Goal: Task Accomplishment & Management: Use online tool/utility

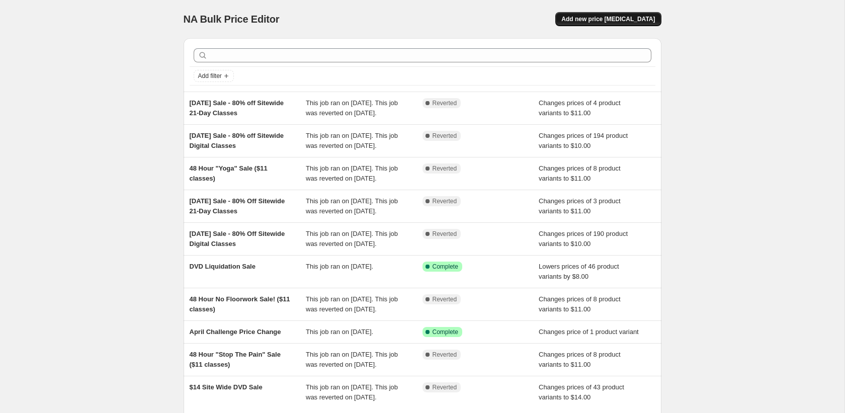
click at [613, 17] on span "Add new price [MEDICAL_DATA]" at bounding box center [609, 19] width 94 height 8
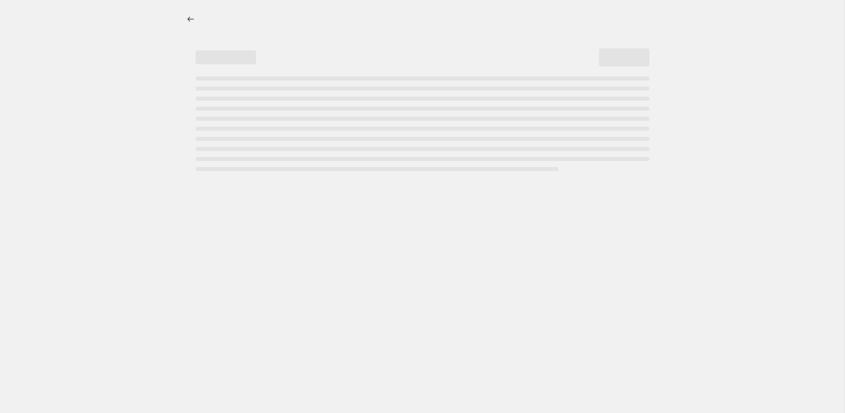
select select "percentage"
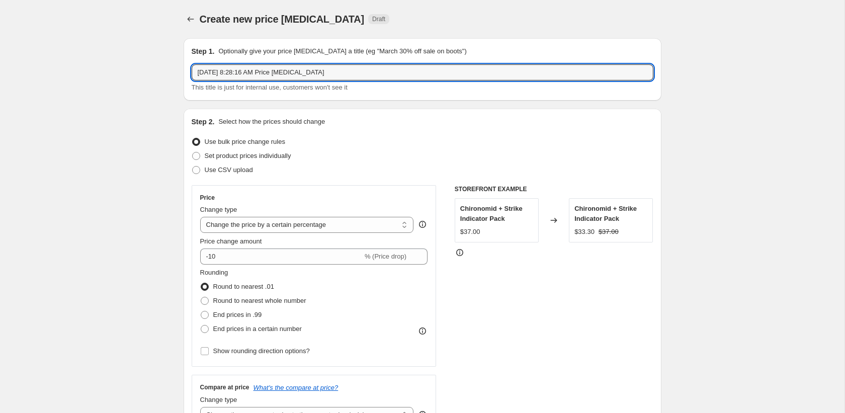
drag, startPoint x: 309, startPoint y: 73, endPoint x: 169, endPoint y: 74, distance: 140.9
type input "Throwback FPE"
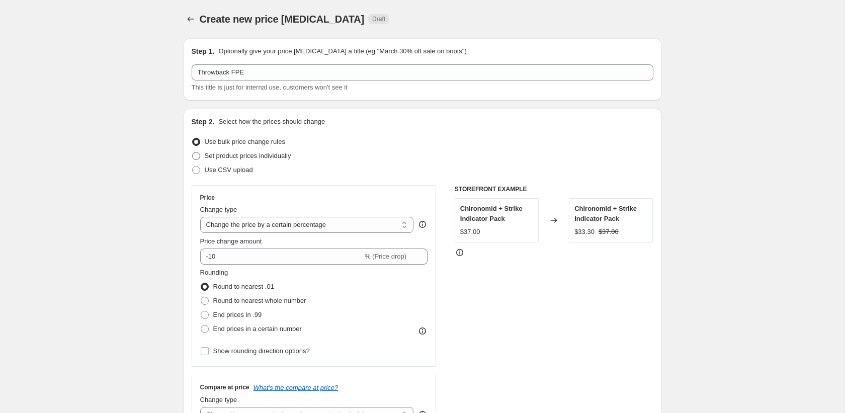
click at [201, 156] on label "Set product prices individually" at bounding box center [242, 156] width 100 height 14
click at [193, 152] on input "Set product prices individually" at bounding box center [192, 152] width 1 height 1
radio input "true"
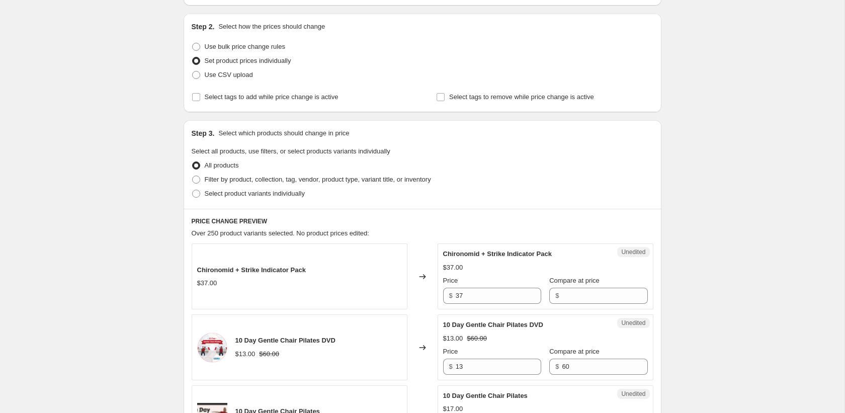
scroll to position [112, 0]
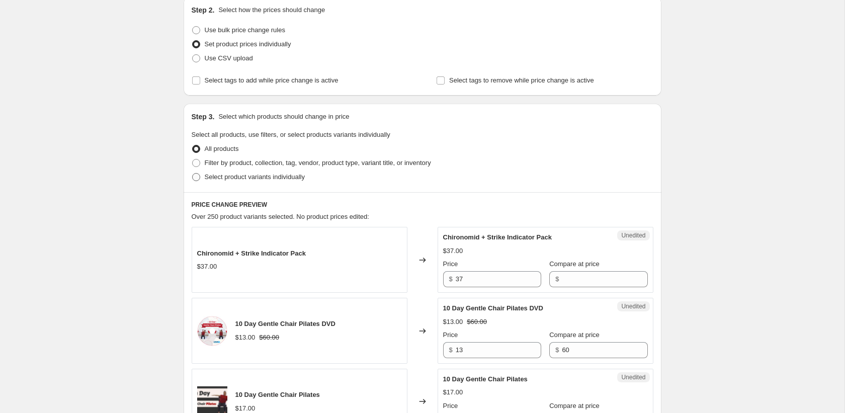
click at [196, 177] on span at bounding box center [196, 177] width 8 height 8
click at [193, 174] on input "Select product variants individually" at bounding box center [192, 173] width 1 height 1
radio input "true"
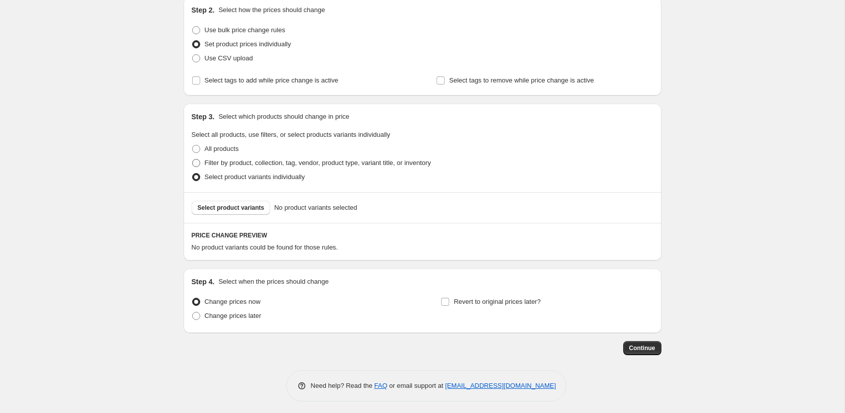
click at [194, 162] on span at bounding box center [196, 163] width 8 height 8
click at [193, 159] on input "Filter by product, collection, tag, vendor, product type, variant title, or inv…" at bounding box center [192, 159] width 1 height 1
radio input "true"
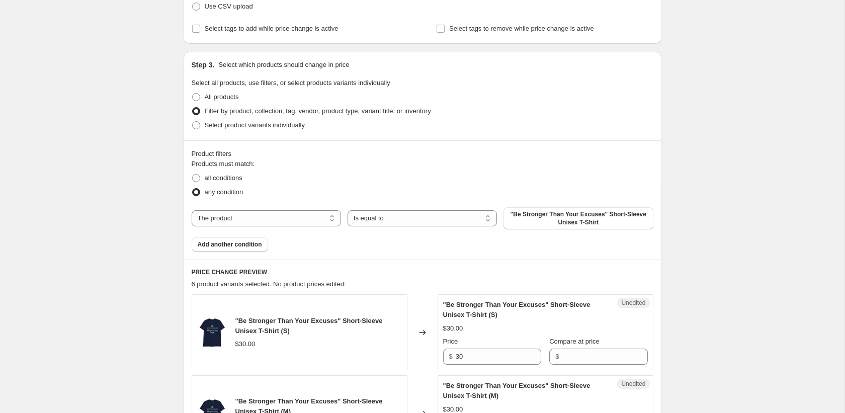
scroll to position [166, 0]
click at [192, 173] on span at bounding box center [196, 176] width 8 height 8
click at [192, 173] on input "all conditions" at bounding box center [192, 172] width 1 height 1
radio input "true"
click at [533, 211] on span ""Be Stronger Than Your Excuses" Short-Sleeve Unisex T-Shirt" at bounding box center [578, 216] width 137 height 16
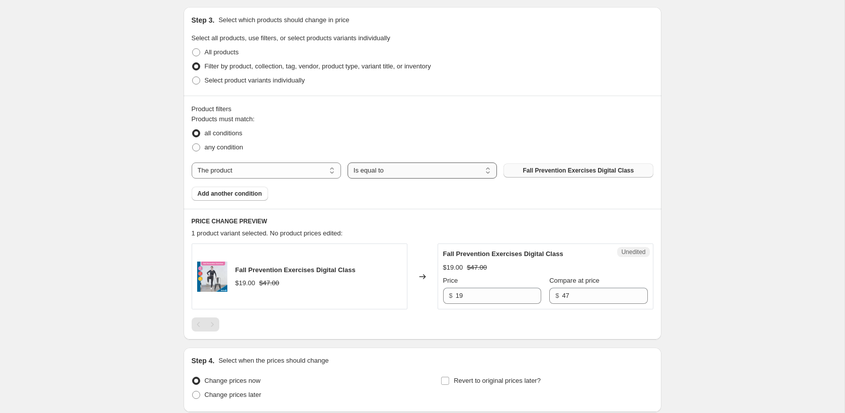
scroll to position [269, 0]
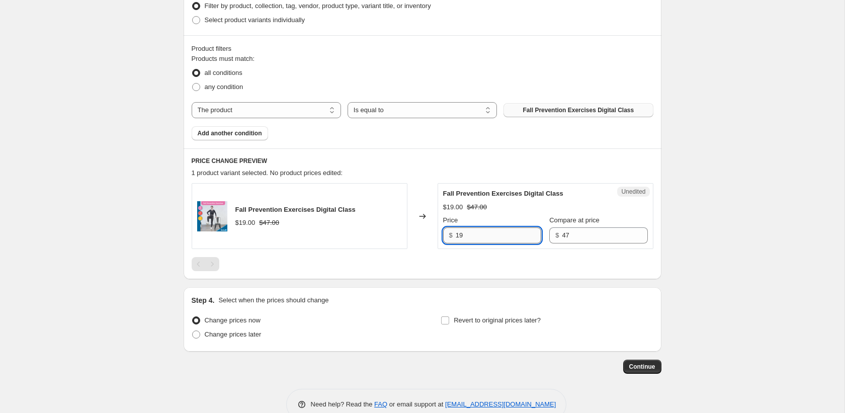
click at [459, 234] on input "19" at bounding box center [499, 235] width 86 height 16
click at [427, 259] on div at bounding box center [423, 264] width 462 height 14
click at [470, 239] on input "9" at bounding box center [499, 235] width 86 height 16
type input "9.00"
click at [451, 261] on div at bounding box center [423, 264] width 462 height 14
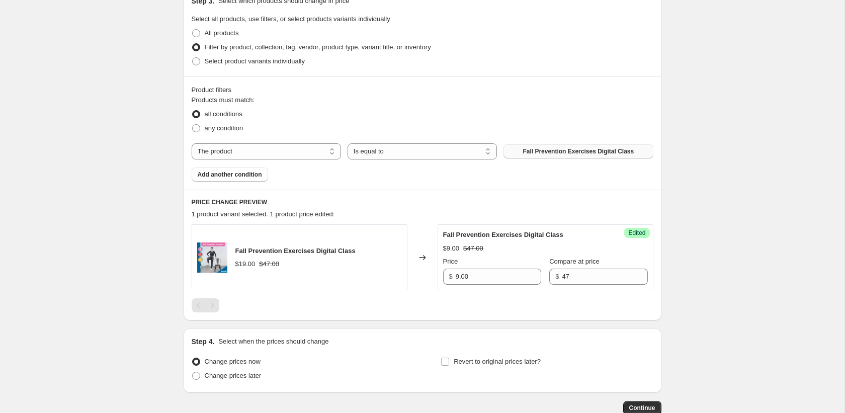
scroll to position [291, 0]
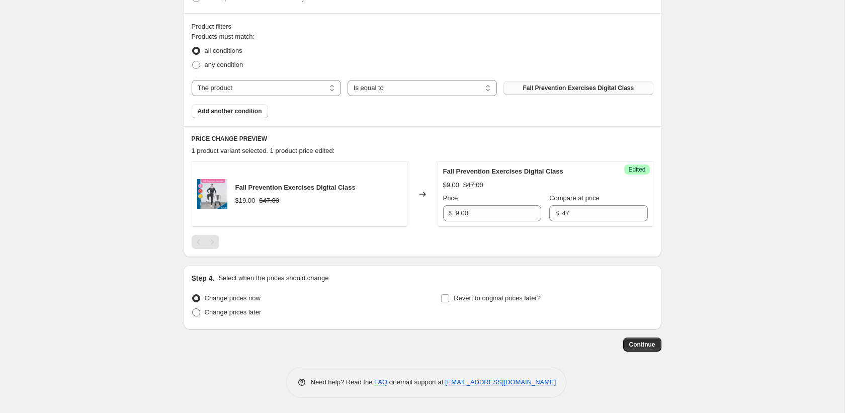
click at [198, 312] on span at bounding box center [196, 312] width 8 height 8
click at [193, 309] on input "Change prices later" at bounding box center [192, 308] width 1 height 1
radio input "true"
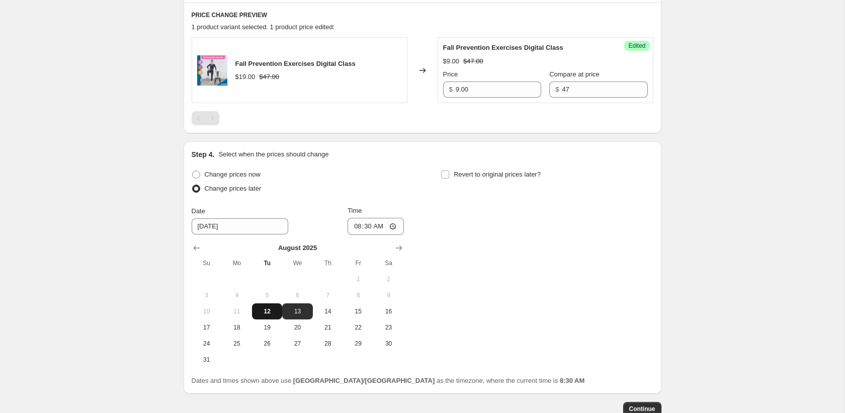
scroll to position [429, 0]
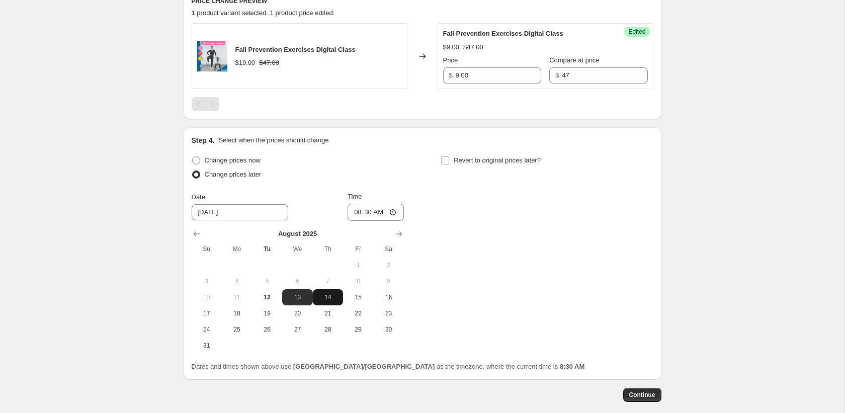
click at [327, 296] on span "14" at bounding box center [328, 297] width 22 height 8
type input "8/14/2025"
click at [356, 212] on input "08:30" at bounding box center [376, 212] width 56 height 17
click at [368, 213] on input "10:30" at bounding box center [376, 212] width 56 height 17
type input "10:00"
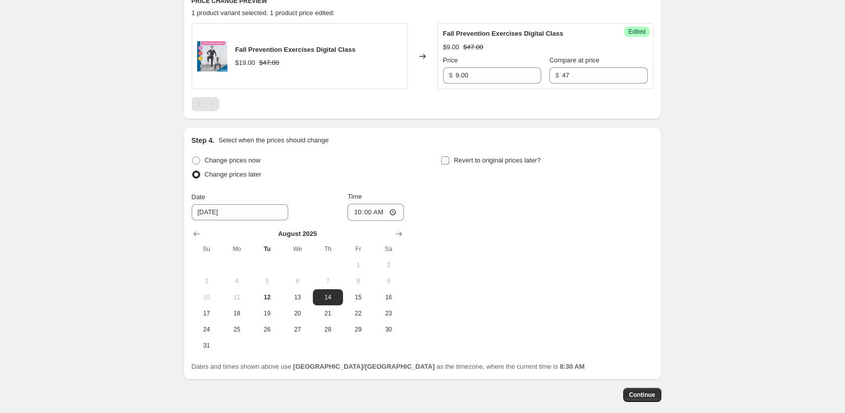
click at [446, 159] on input "Revert to original prices later?" at bounding box center [445, 160] width 8 height 8
checkbox input "true"
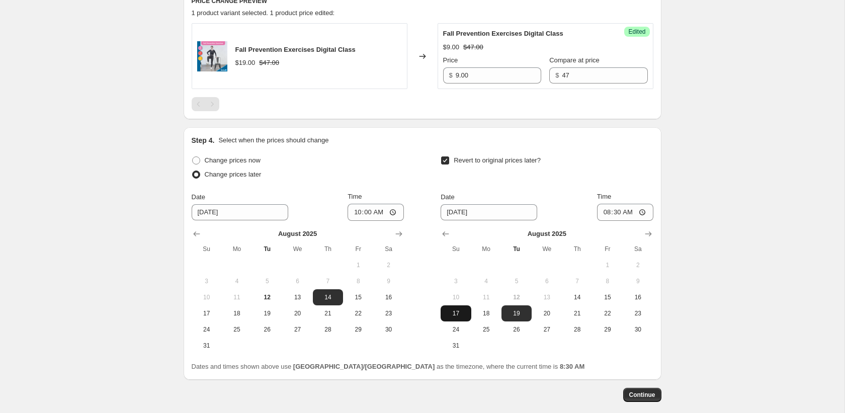
click at [458, 313] on span "17" at bounding box center [456, 313] width 22 height 8
click at [488, 312] on span "18" at bounding box center [486, 313] width 22 height 8
type input "8/18/2025"
click at [599, 212] on input "08:30" at bounding box center [625, 212] width 56 height 17
type input "00:00"
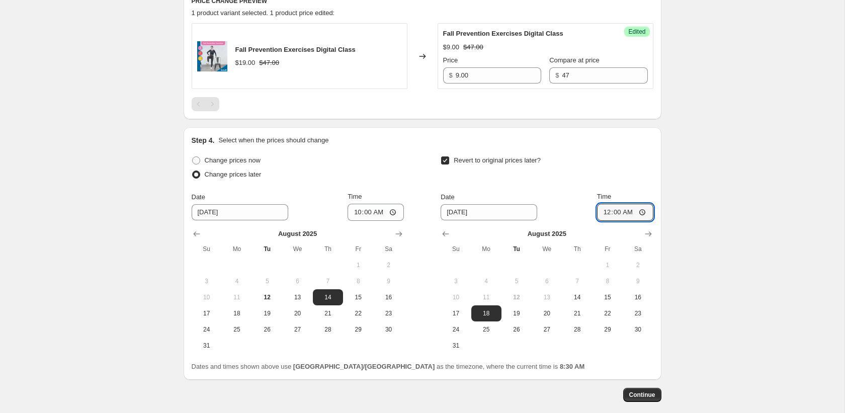
scroll to position [479, 0]
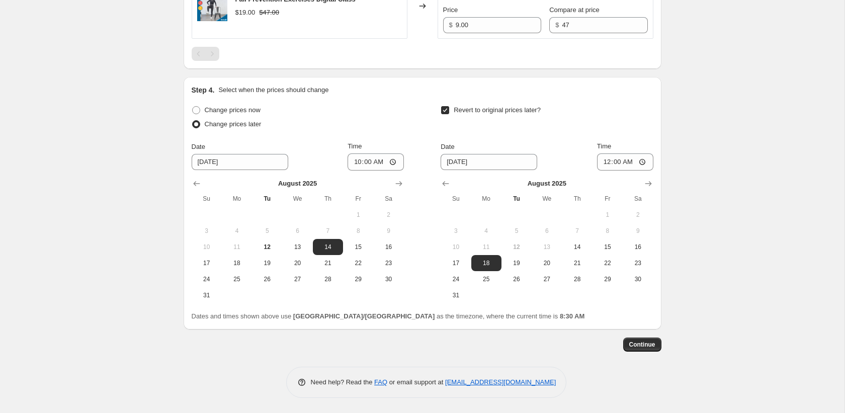
click at [477, 340] on div "Continue" at bounding box center [423, 345] width 478 height 14
click at [646, 344] on span "Continue" at bounding box center [642, 345] width 26 height 8
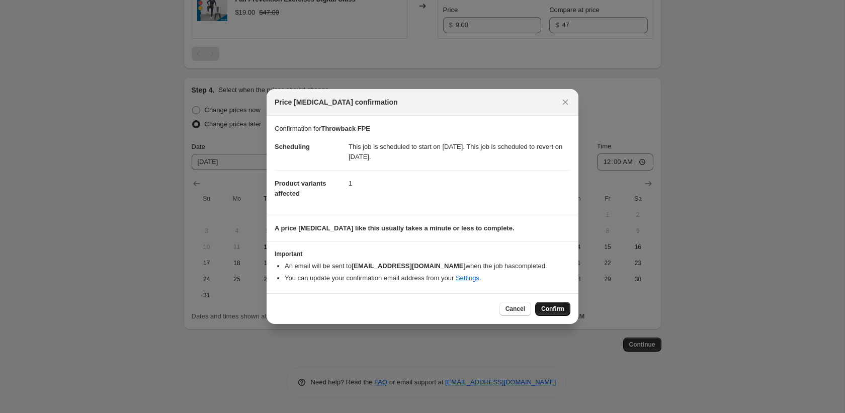
click at [552, 309] on span "Confirm" at bounding box center [552, 309] width 23 height 8
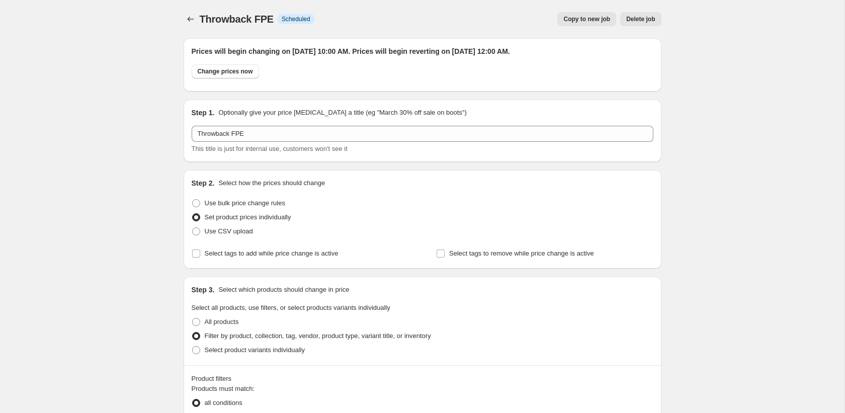
scroll to position [479, 0]
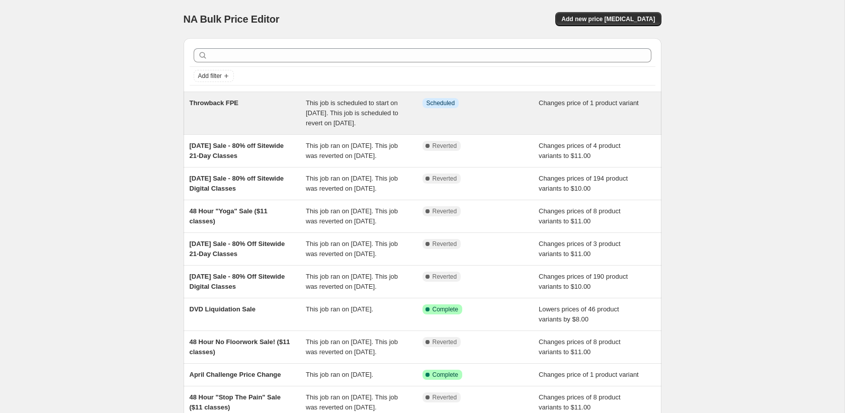
click at [288, 104] on div "Throwback FPE" at bounding box center [248, 113] width 117 height 30
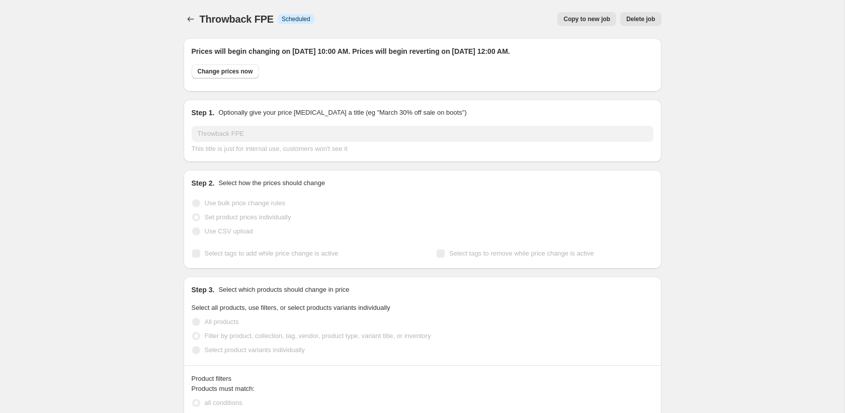
select select "product"
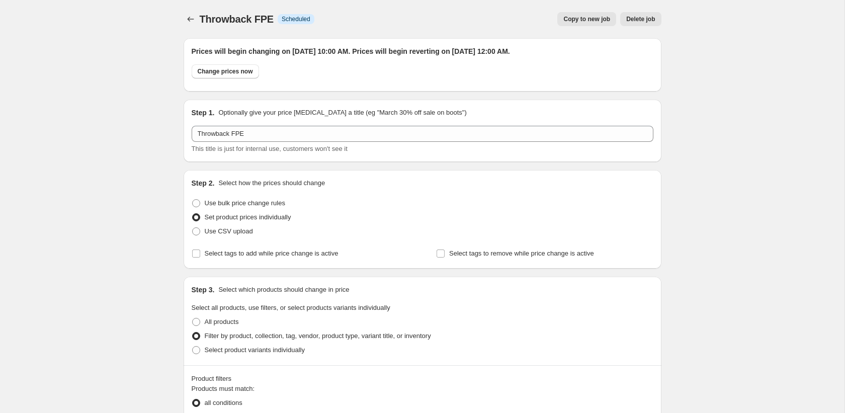
click at [590, 17] on span "Copy to new job" at bounding box center [587, 19] width 47 height 8
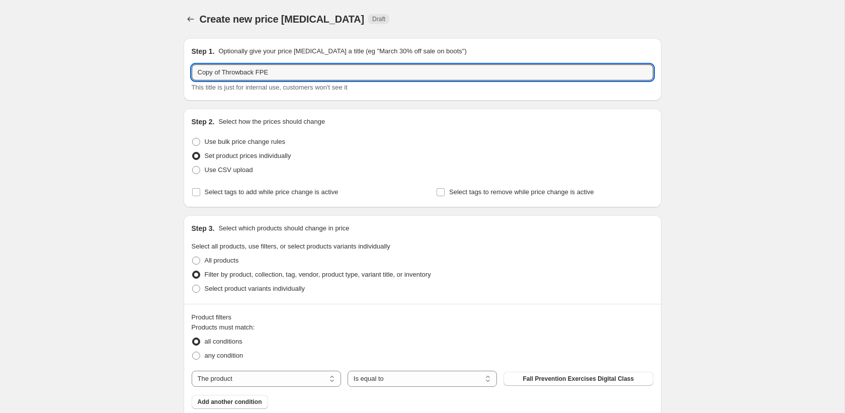
drag, startPoint x: 225, startPoint y: 72, endPoint x: 127, endPoint y: 74, distance: 98.1
click at [127, 74] on div "Create new price change job. This page is ready Create new price change job Dra…" at bounding box center [422, 352] width 845 height 704
drag, startPoint x: 234, startPoint y: 71, endPoint x: 305, endPoint y: 70, distance: 70.4
click at [304, 70] on input "Throwback FPE" at bounding box center [423, 72] width 462 height 16
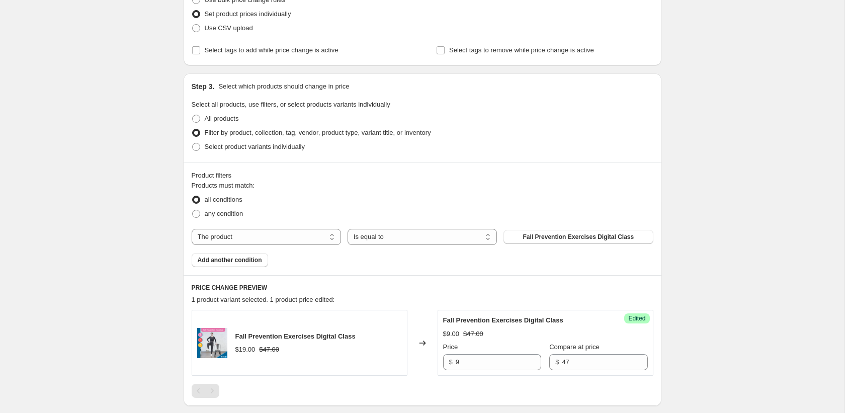
scroll to position [172, 0]
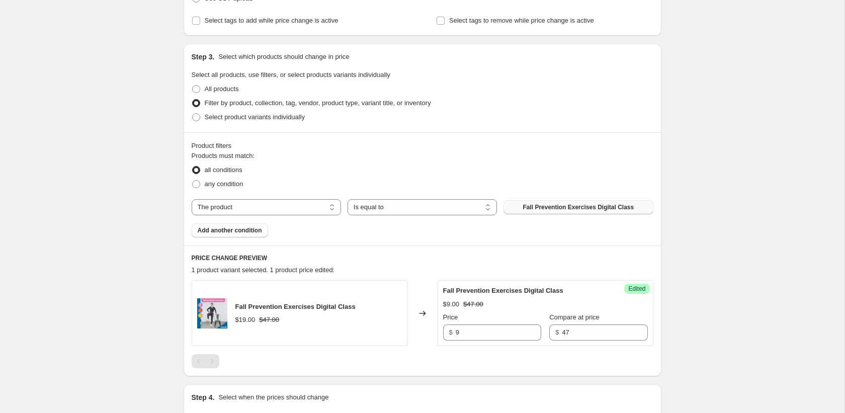
type input "Throwback IYL"
click at [558, 205] on span "Fall Prevention Exercises Digital Class" at bounding box center [578, 207] width 111 height 8
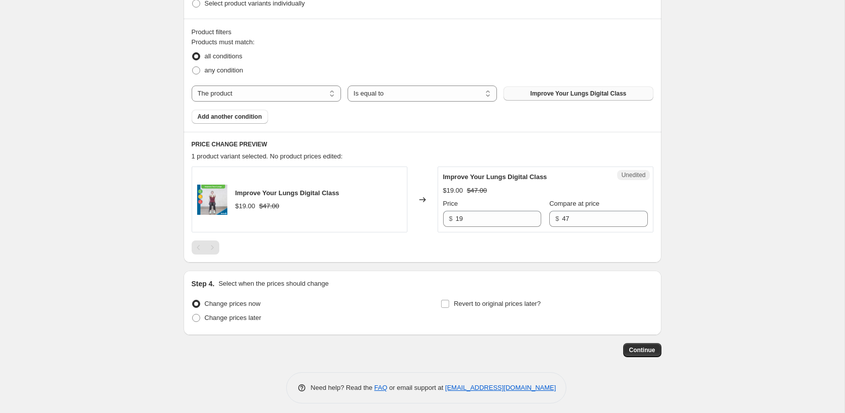
scroll to position [291, 0]
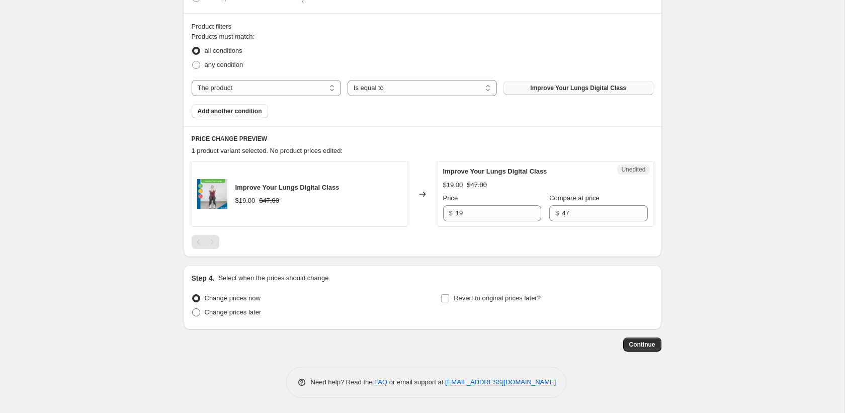
click at [197, 313] on span at bounding box center [196, 312] width 8 height 8
click at [193, 309] on input "Change prices later" at bounding box center [192, 308] width 1 height 1
radio input "true"
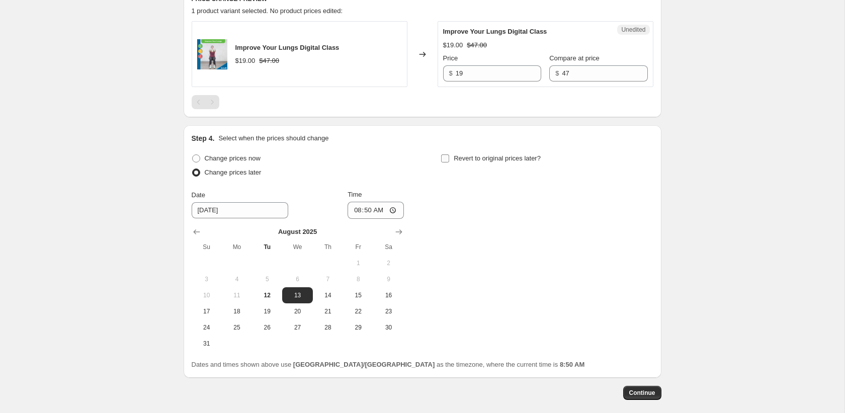
scroll to position [479, 0]
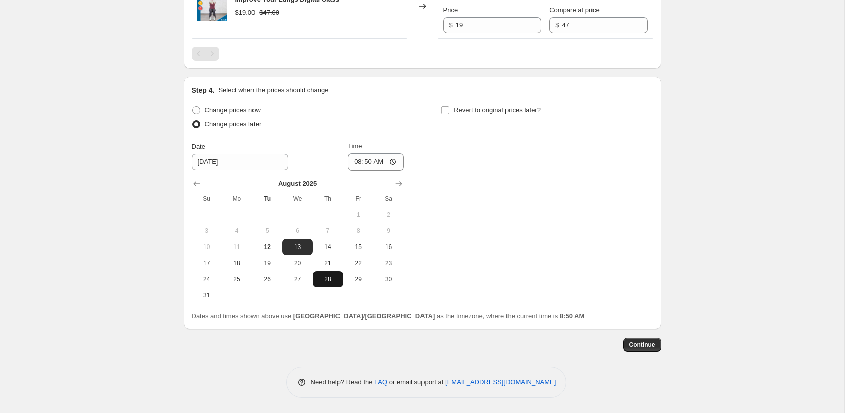
click at [330, 281] on span "28" at bounding box center [328, 279] width 22 height 8
type input "8/28/2025"
click at [361, 160] on input "08:50" at bounding box center [376, 161] width 56 height 17
click at [368, 160] on input "10:50" at bounding box center [376, 161] width 56 height 17
type input "10:00"
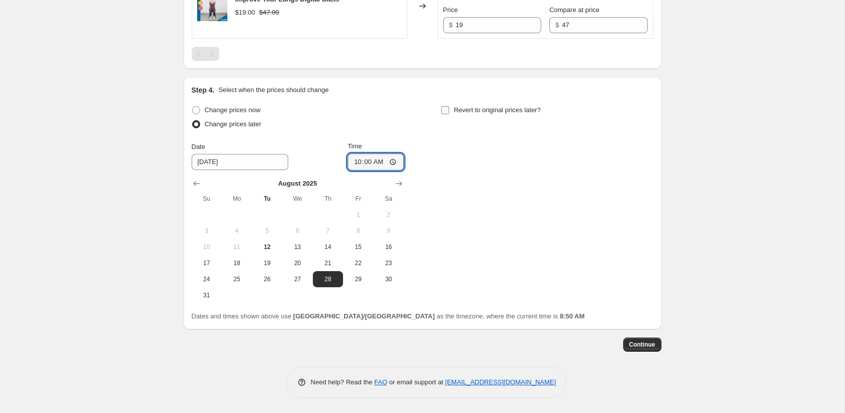
click at [448, 108] on input "Revert to original prices later?" at bounding box center [445, 110] width 8 height 8
checkbox input "true"
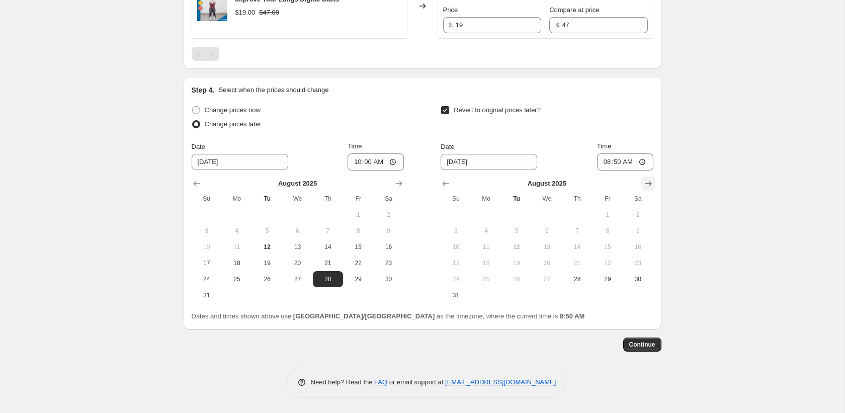
click at [647, 184] on icon "Show next month, September 2025" at bounding box center [648, 183] width 7 height 5
click at [484, 210] on button "1" at bounding box center [486, 215] width 30 height 16
type input "9/1/2025"
click at [604, 163] on input "08:50" at bounding box center [625, 161] width 56 height 17
click at [616, 163] on input "00:50" at bounding box center [625, 161] width 56 height 17
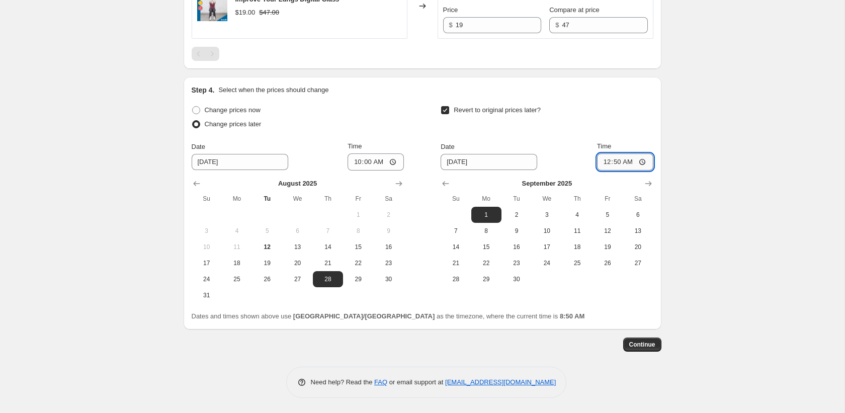
type input "00:00"
click at [639, 346] on span "Continue" at bounding box center [642, 345] width 26 height 8
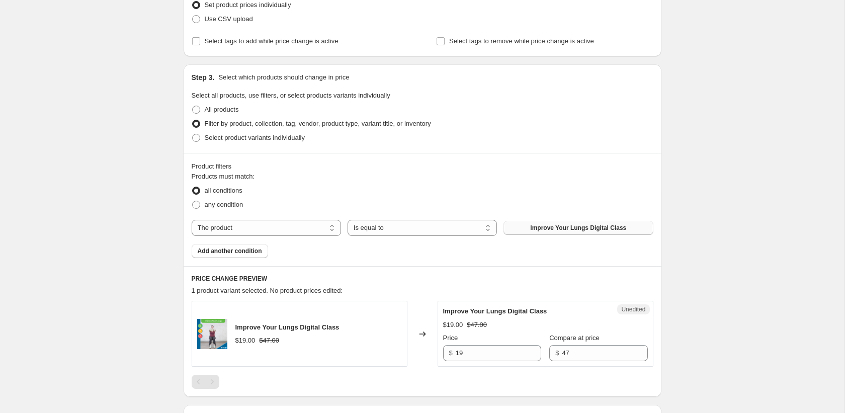
scroll to position [208, 0]
click at [460, 353] on input "19" at bounding box center [499, 353] width 86 height 16
type input "9"
click at [498, 279] on h6 "PRICE CHANGE PREVIEW" at bounding box center [423, 278] width 462 height 8
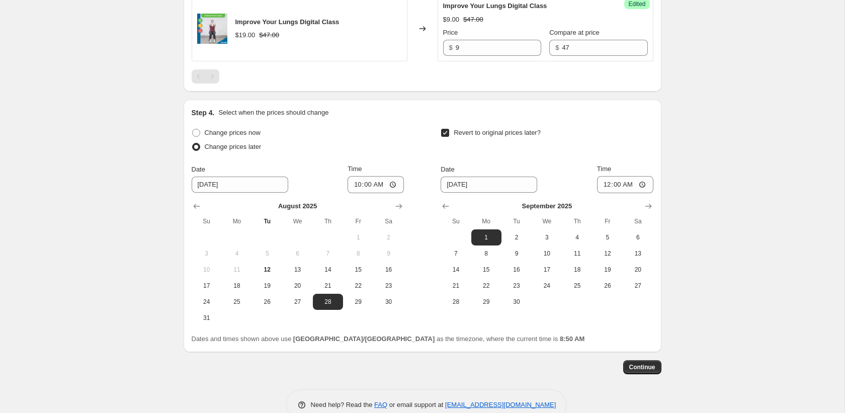
scroll to position [535, 0]
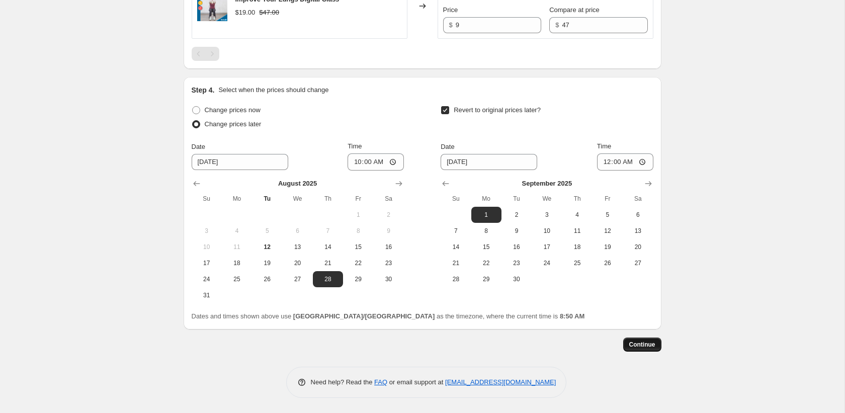
click at [637, 341] on span "Continue" at bounding box center [642, 345] width 26 height 8
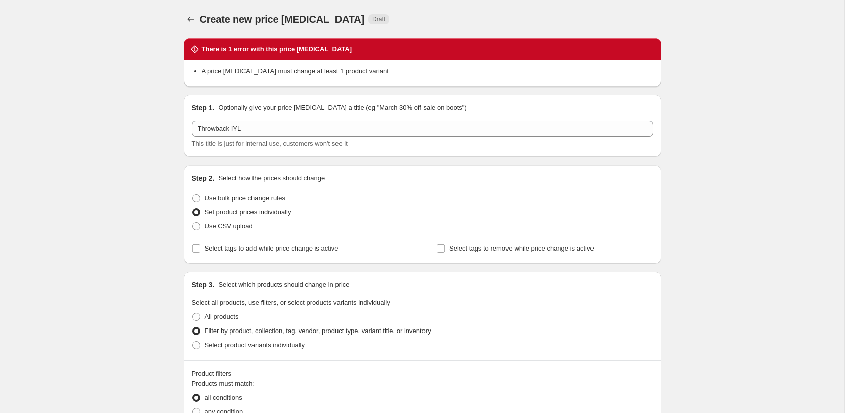
scroll to position [479, 0]
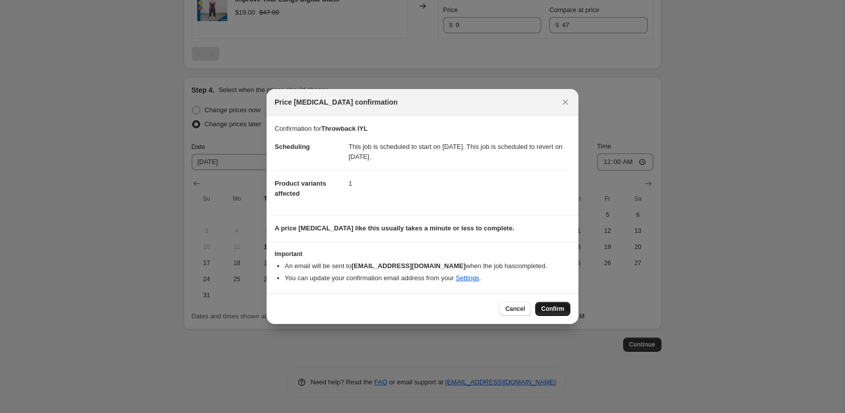
click at [548, 308] on span "Confirm" at bounding box center [552, 309] width 23 height 8
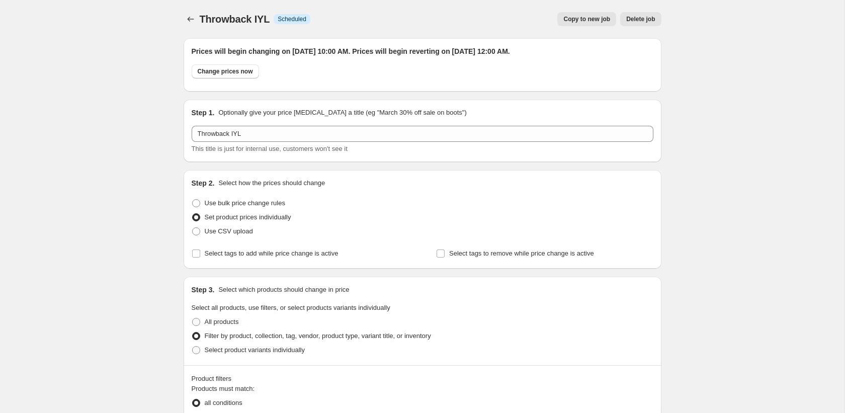
scroll to position [479, 0]
